Goal: Task Accomplishment & Management: Use online tool/utility

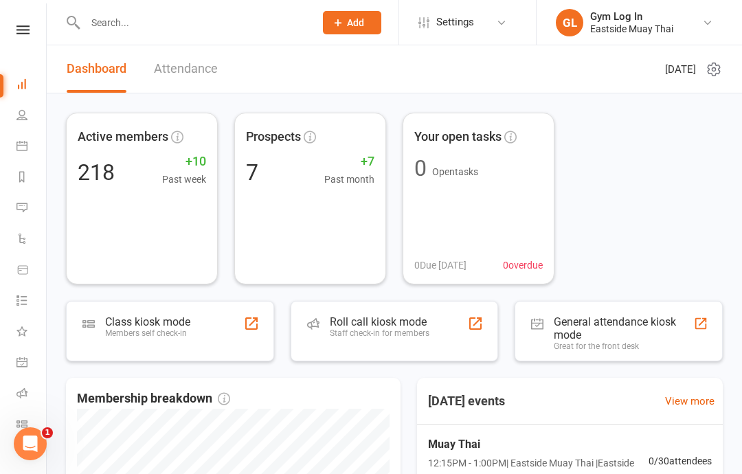
click at [401, 322] on div "Roll call kiosk mode" at bounding box center [380, 321] width 100 height 13
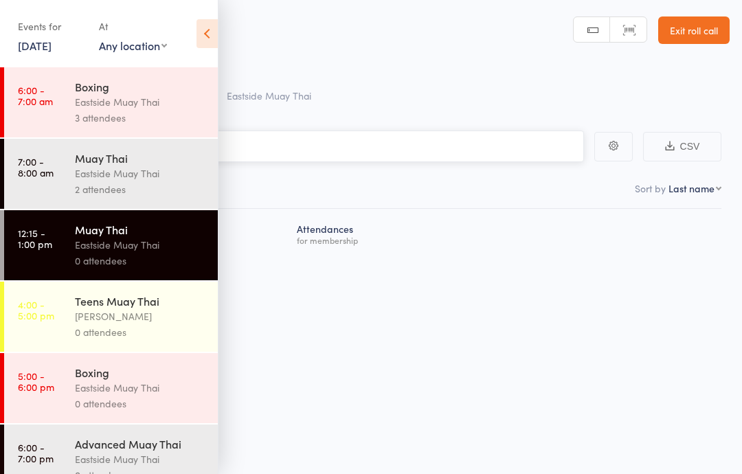
click at [449, 146] on input "search" at bounding box center [303, 147] width 564 height 32
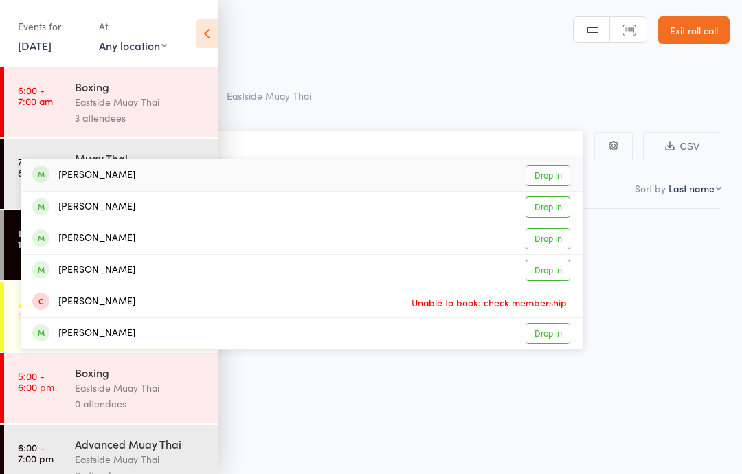
type input "math"
click at [379, 165] on div "[PERSON_NAME] Drop in" at bounding box center [302, 175] width 562 height 32
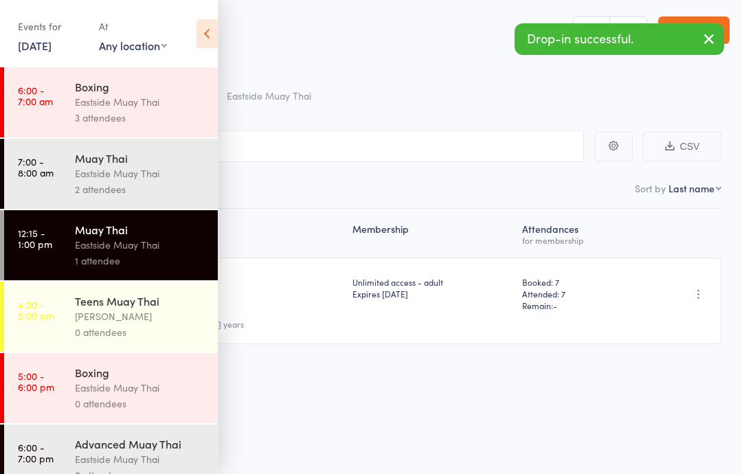
click at [201, 36] on icon at bounding box center [207, 33] width 21 height 29
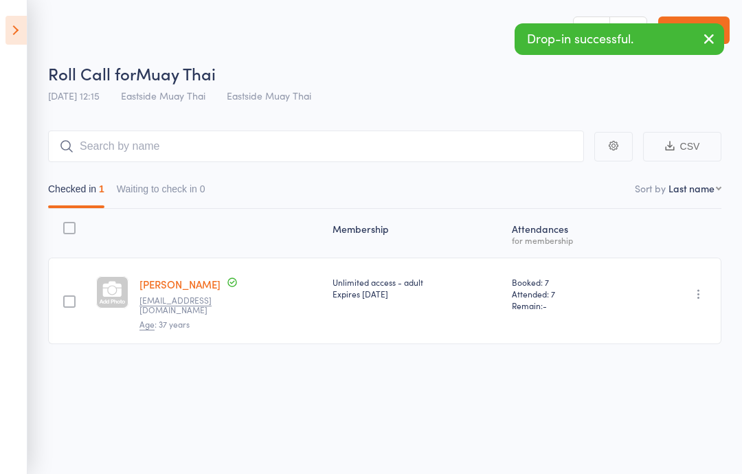
click at [378, 142] on input "search" at bounding box center [316, 147] width 536 height 32
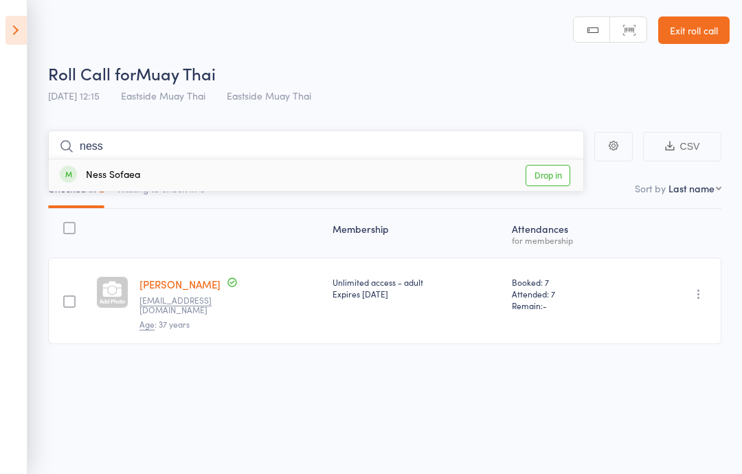
type input "ness"
click at [258, 171] on div "Ness Sofaea Drop in" at bounding box center [316, 175] width 535 height 32
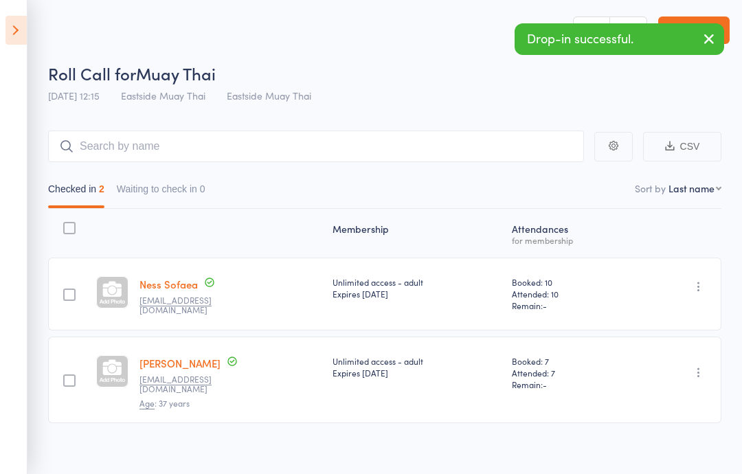
click at [709, 32] on icon "button" at bounding box center [709, 38] width 16 height 17
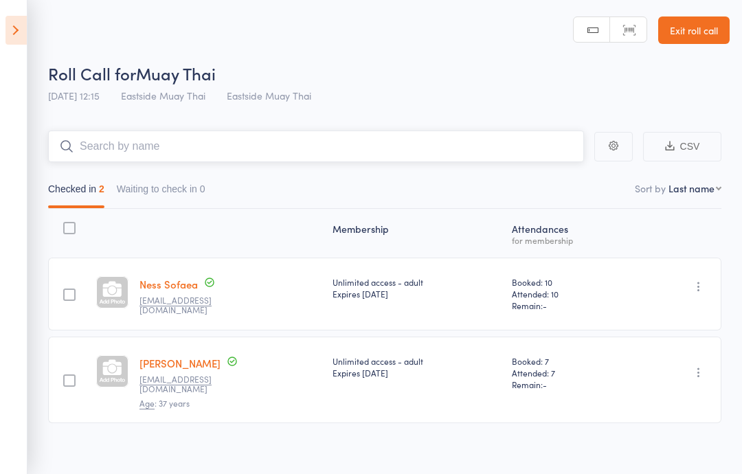
click at [456, 138] on input "search" at bounding box center [316, 147] width 536 height 32
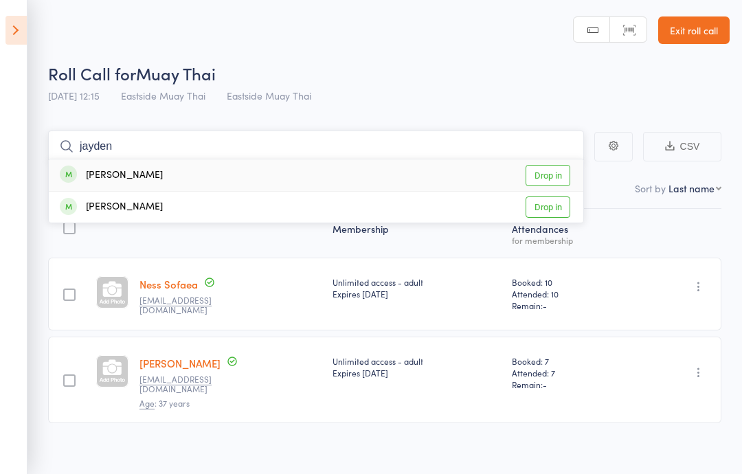
type input "jayden"
click at [170, 165] on div "[PERSON_NAME] Drop in" at bounding box center [316, 175] width 535 height 32
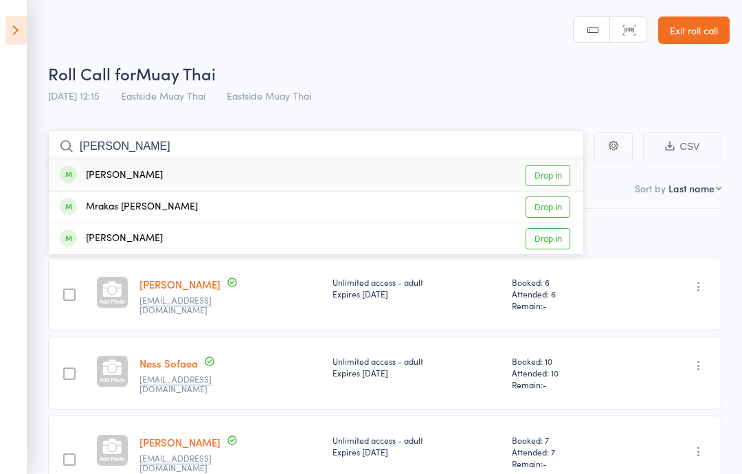
click at [405, 135] on input "[PERSON_NAME]" at bounding box center [316, 147] width 536 height 32
click at [332, 145] on input "[PERSON_NAME]" at bounding box center [316, 147] width 536 height 32
type input "a"
